Goal: Task Accomplishment & Management: Use online tool/utility

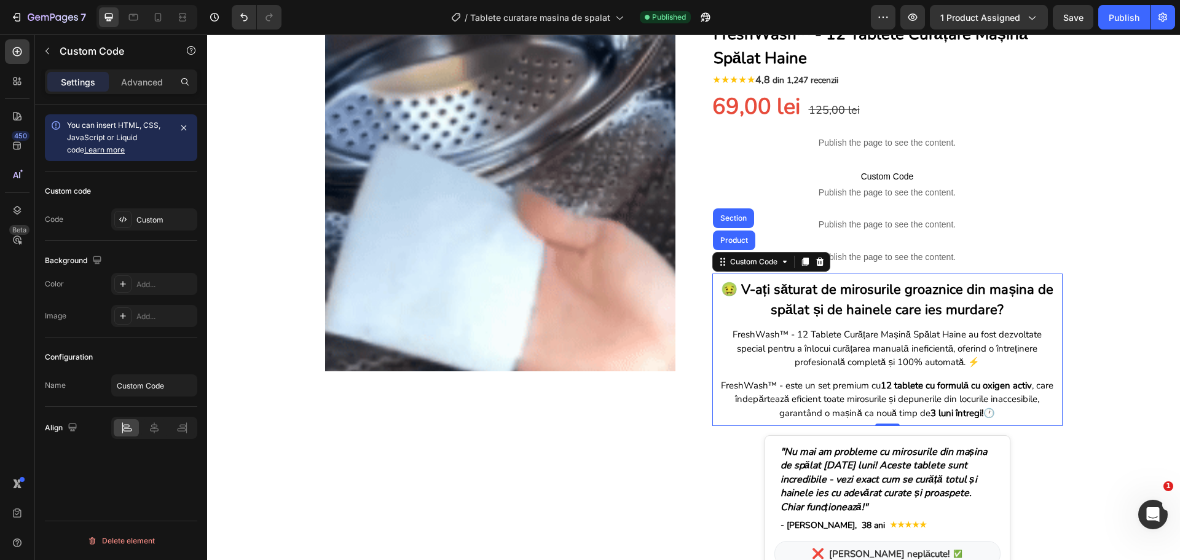
click at [1115, 4] on div "7 Version history / Tablete curatare masina de spalat Published Preview 1 produ…" at bounding box center [590, 17] width 1180 height 35
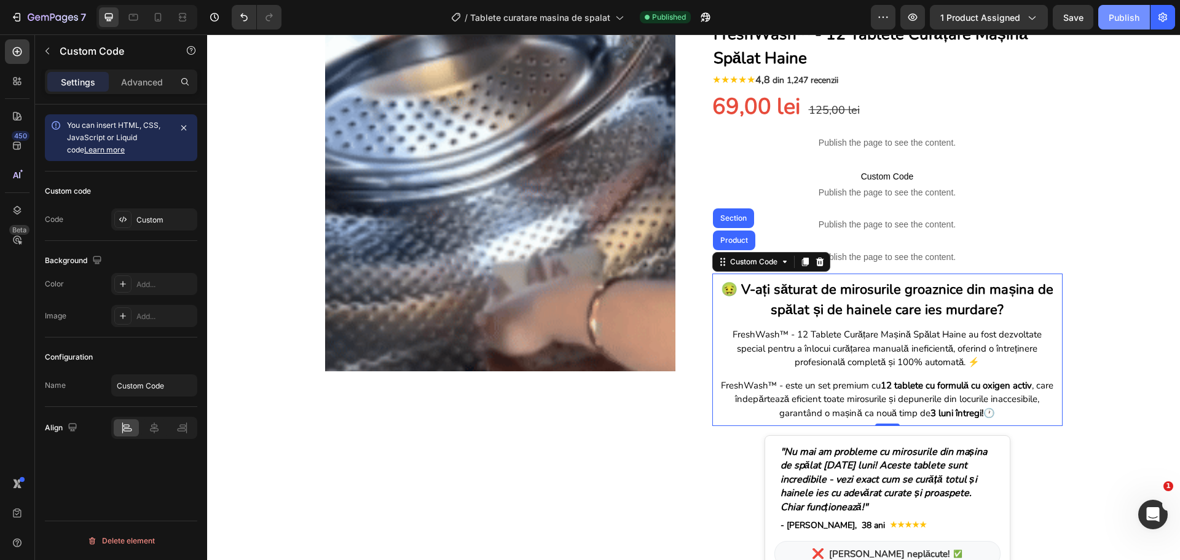
click at [1115, 8] on button "Publish" at bounding box center [1124, 17] width 52 height 25
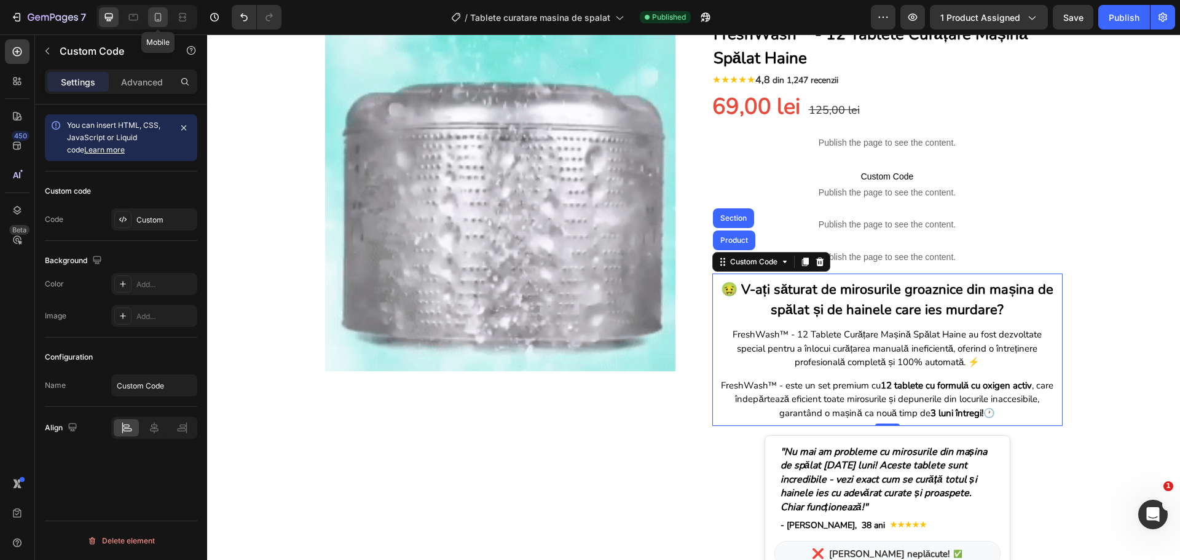
click at [155, 22] on icon at bounding box center [158, 17] width 12 height 12
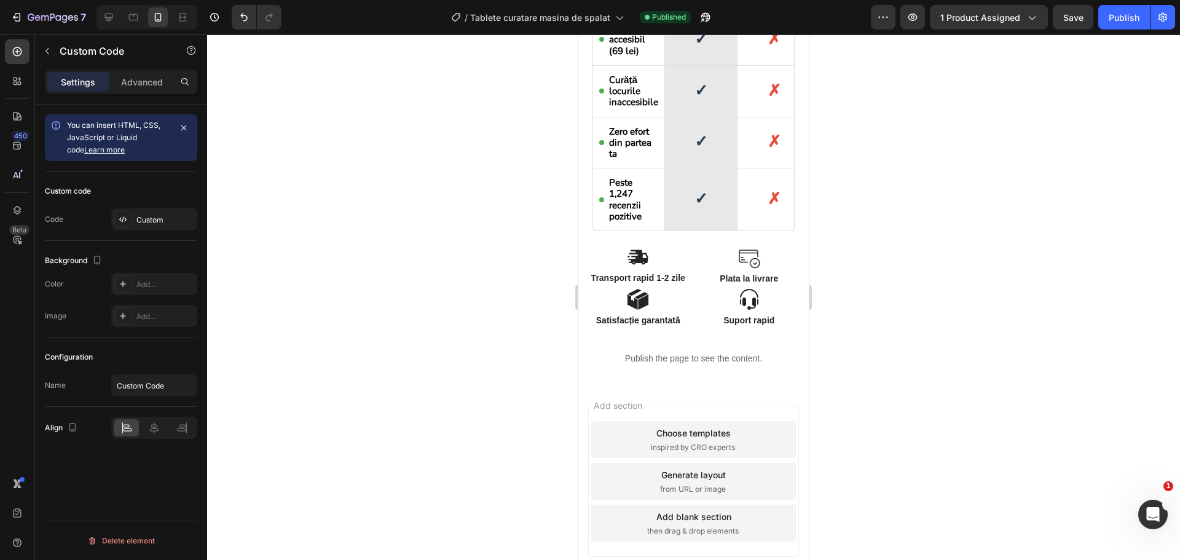
scroll to position [2815, 0]
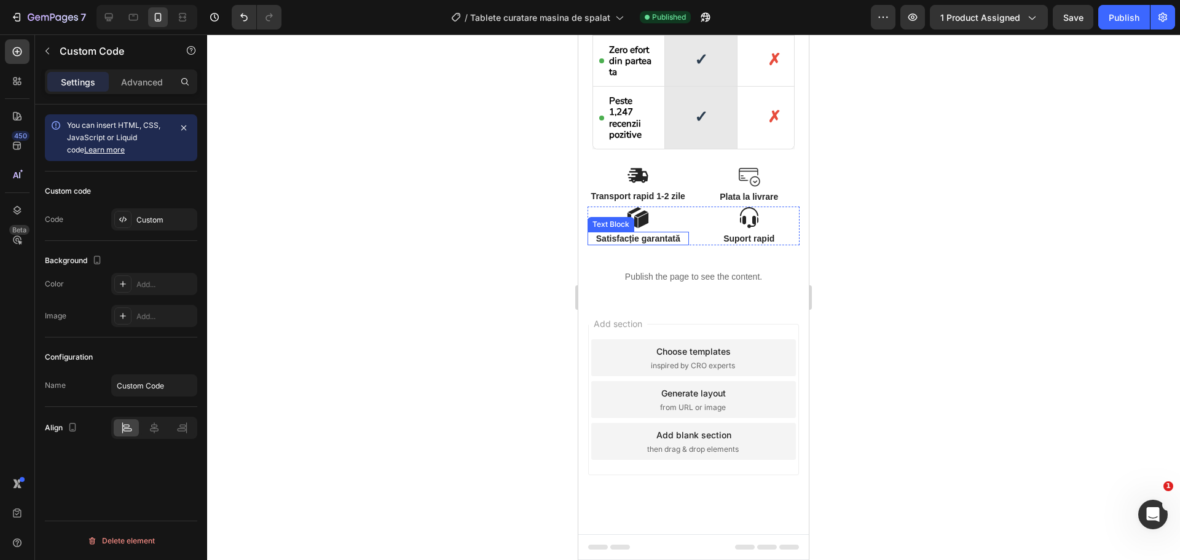
click at [645, 242] on p "Satisfacție garantată" at bounding box center [638, 238] width 99 height 11
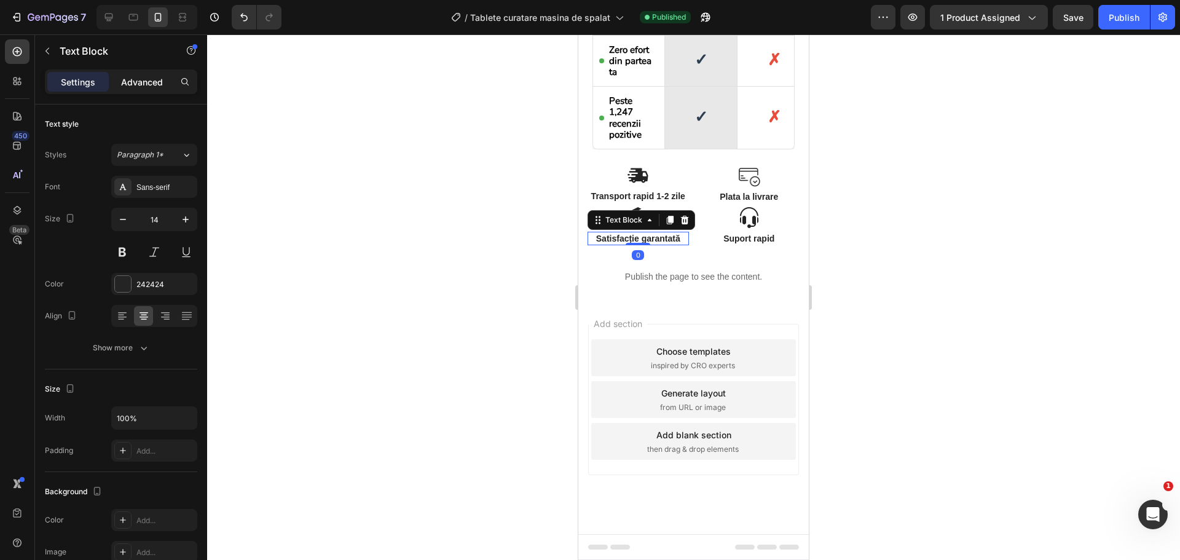
click at [143, 76] on p "Advanced" at bounding box center [142, 82] width 42 height 13
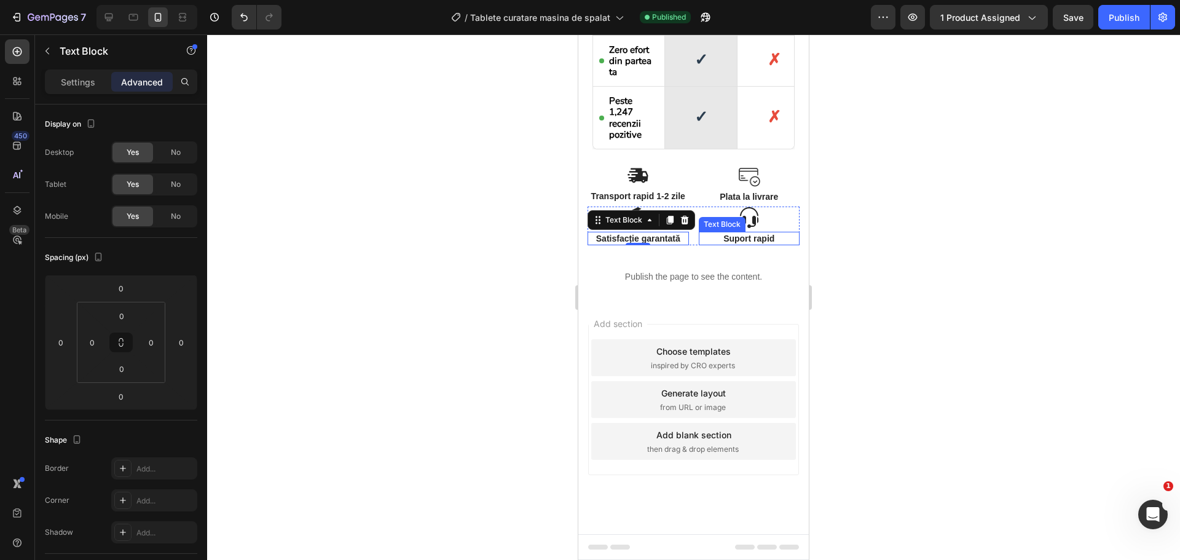
click at [738, 237] on p "Suport rapid" at bounding box center [749, 238] width 99 height 11
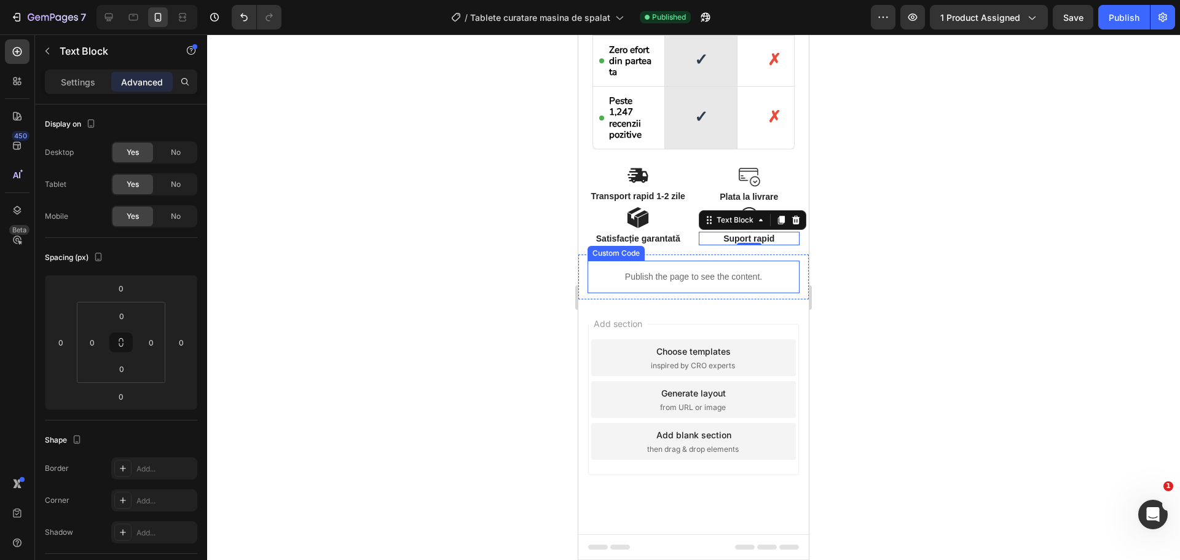
click at [655, 276] on p "Publish the page to see the content." at bounding box center [693, 276] width 212 height 13
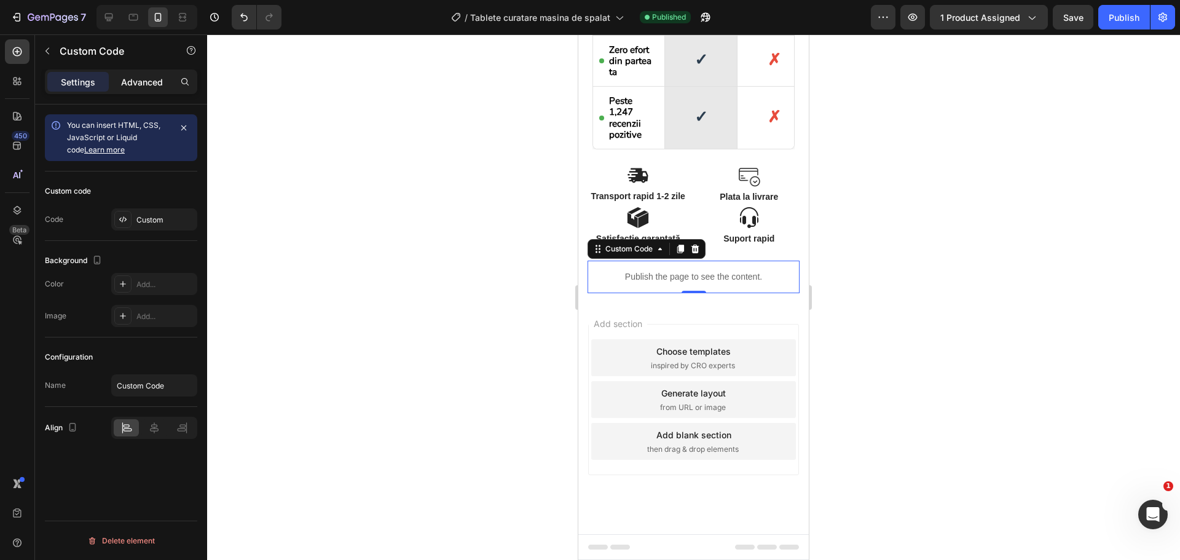
click at [149, 86] on p "Advanced" at bounding box center [142, 82] width 42 height 13
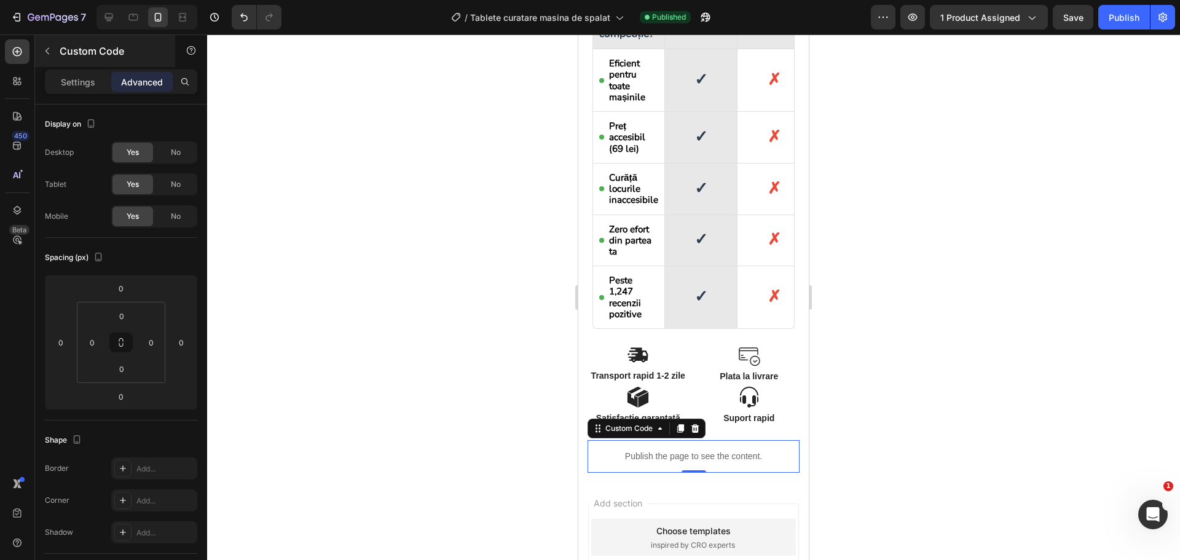
scroll to position [2508, 0]
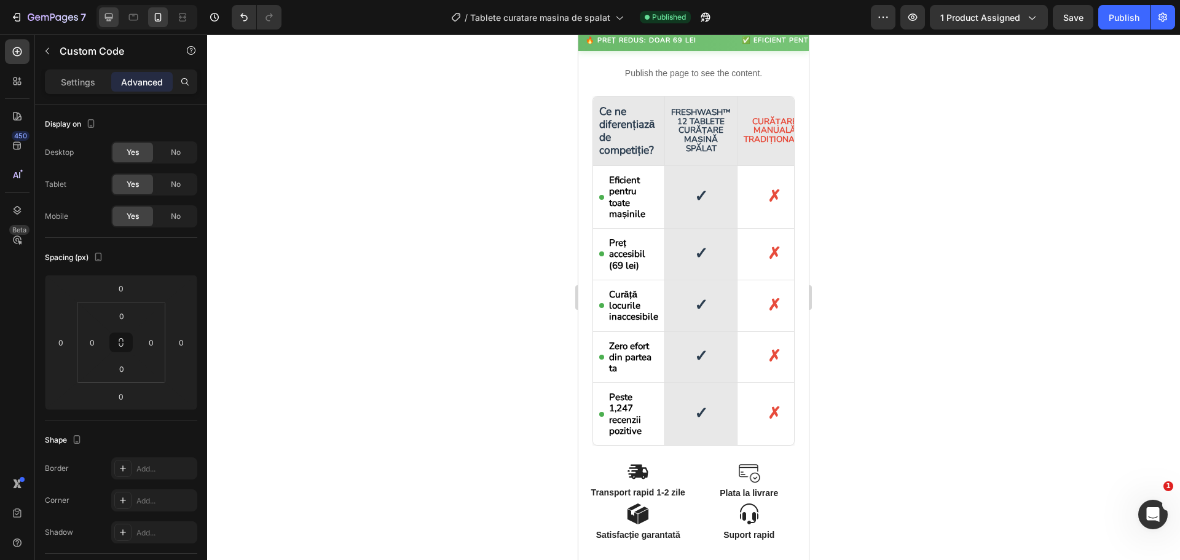
click at [101, 18] on div at bounding box center [109, 17] width 20 height 20
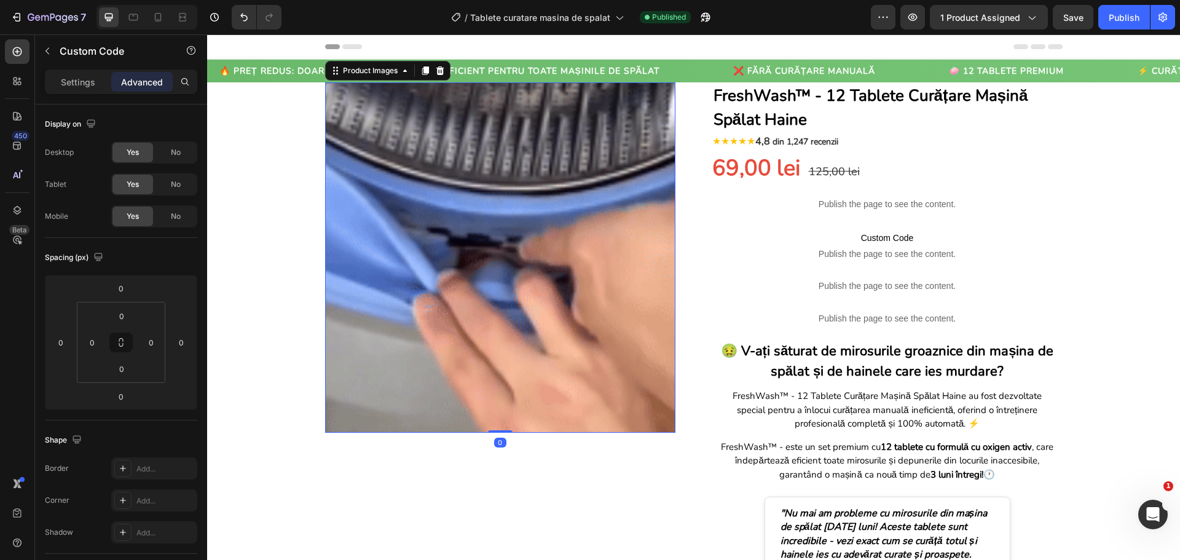
click at [455, 287] on img at bounding box center [500, 257] width 350 height 350
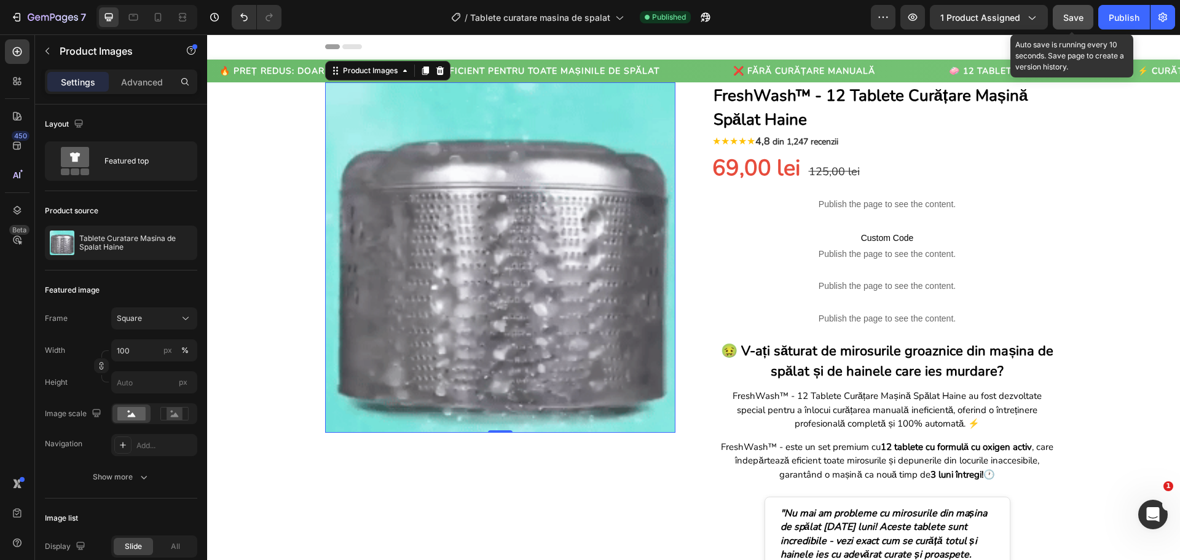
click at [1071, 15] on span "Save" at bounding box center [1073, 17] width 20 height 10
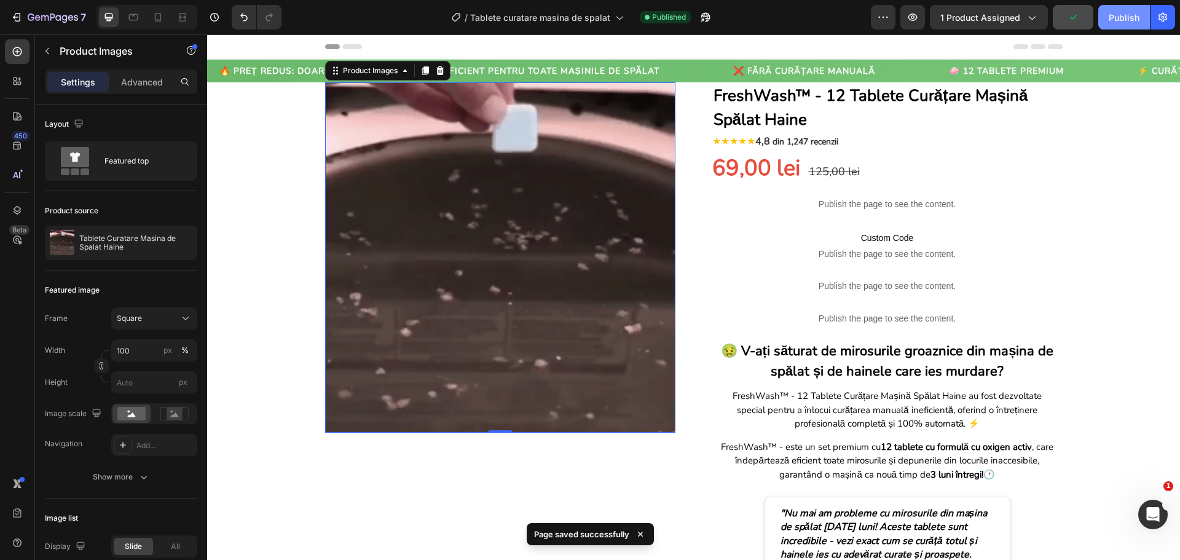
click at [1102, 14] on button "Publish" at bounding box center [1124, 17] width 52 height 25
